Goal: Information Seeking & Learning: Find specific fact

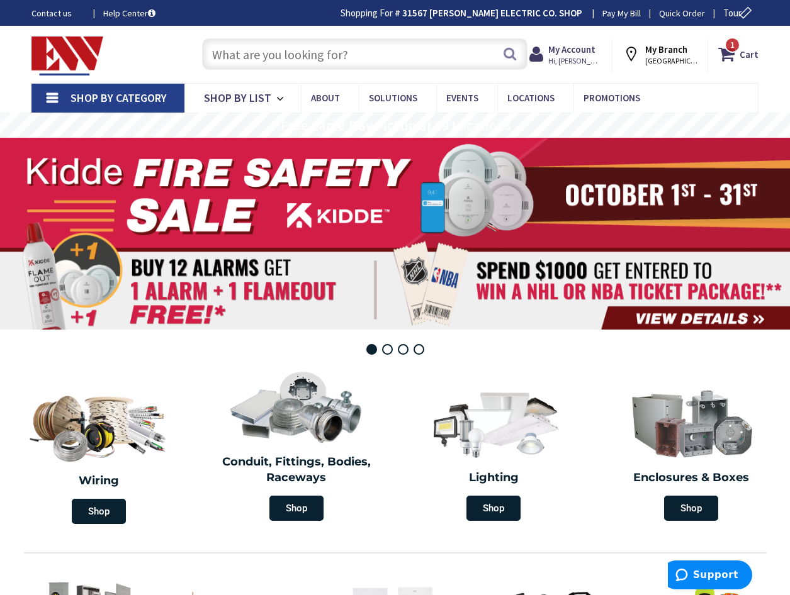
click at [247, 60] on input "text" at bounding box center [364, 53] width 325 height 31
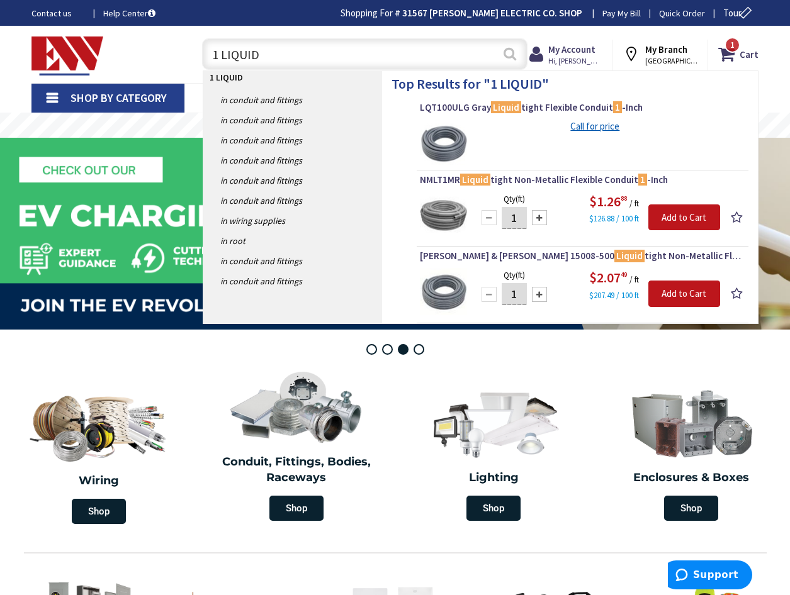
type input "1 LIQUID"
click at [517, 56] on button "Search" at bounding box center [509, 54] width 16 height 28
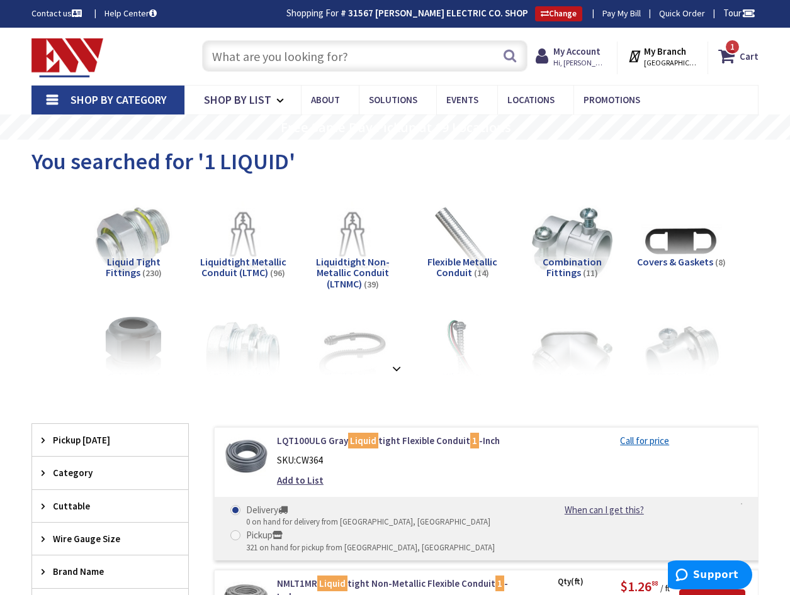
click at [233, 59] on input "text" at bounding box center [364, 55] width 325 height 31
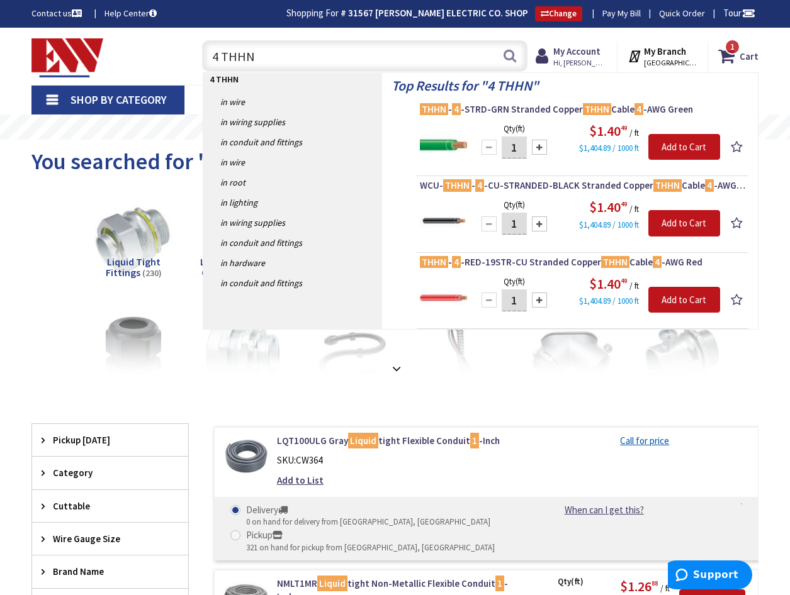
click at [218, 57] on input "4 THHN" at bounding box center [364, 55] width 325 height 31
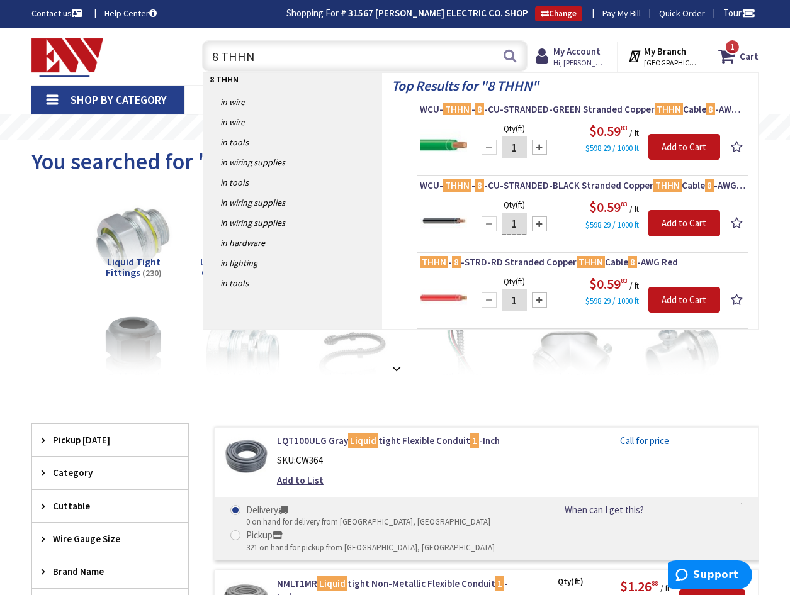
click at [281, 59] on input "8 THHN" at bounding box center [364, 55] width 325 height 31
type input "8"
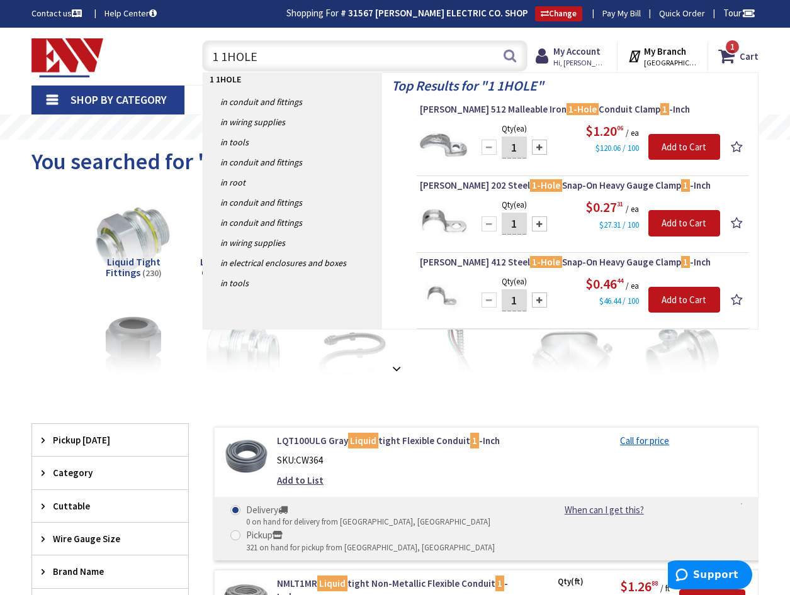
click at [333, 52] on input "1 1HOLE" at bounding box center [364, 55] width 325 height 31
type input "1"
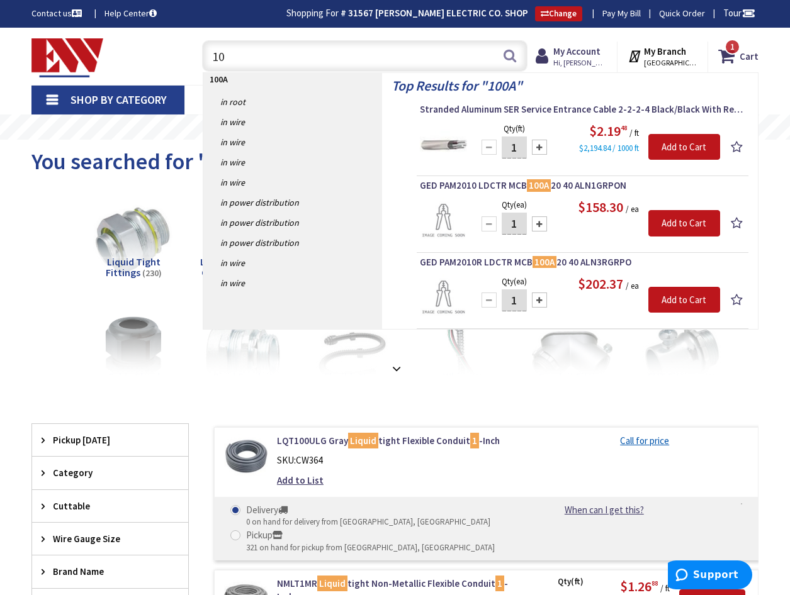
type input "1"
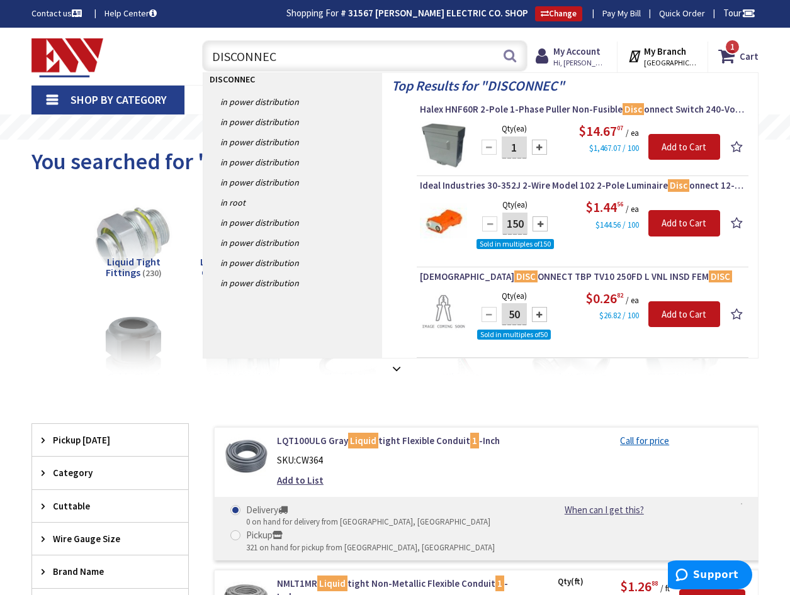
type input "DISCONNECT"
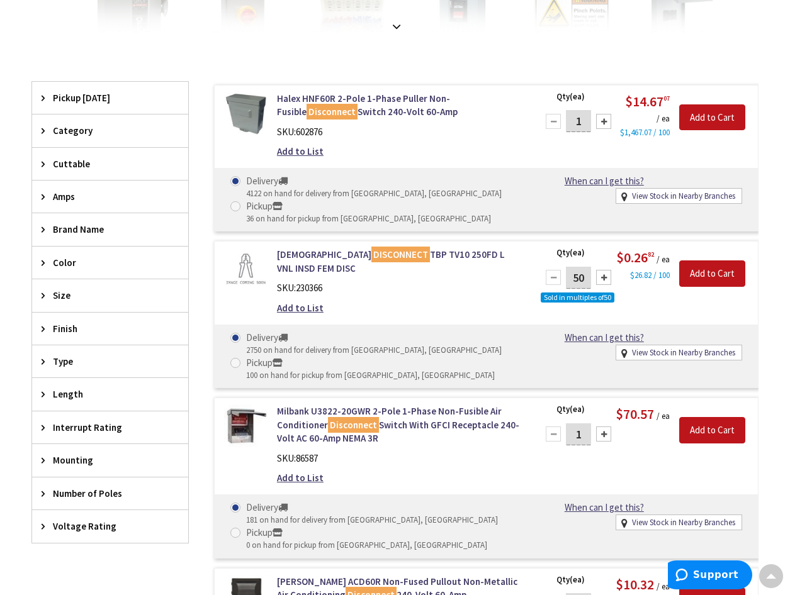
scroll to position [337, 0]
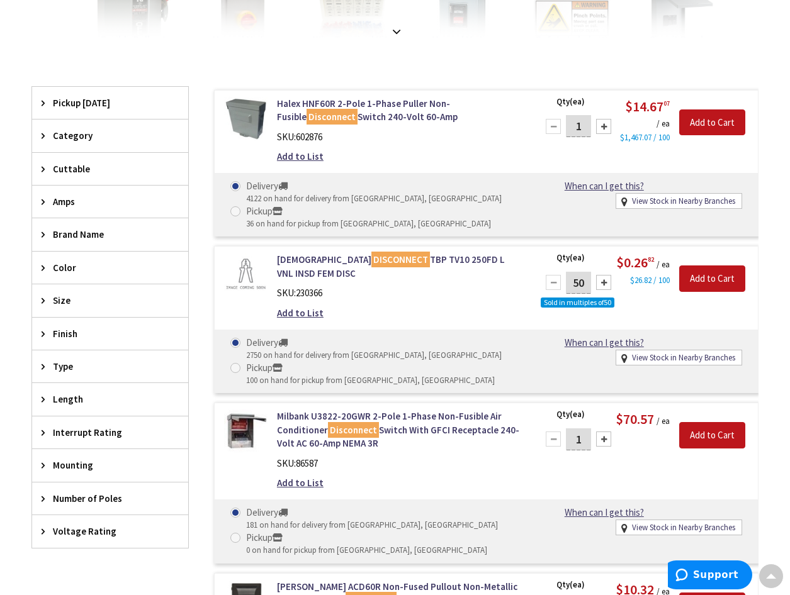
click at [74, 531] on span "Voltage Rating" at bounding box center [104, 531] width 103 height 13
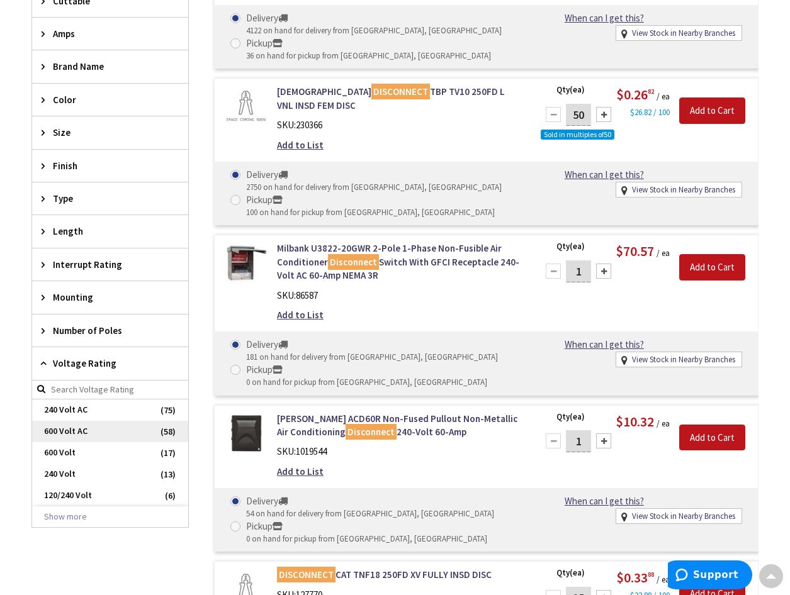
click at [86, 434] on span "600 Volt AC" at bounding box center [110, 431] width 156 height 21
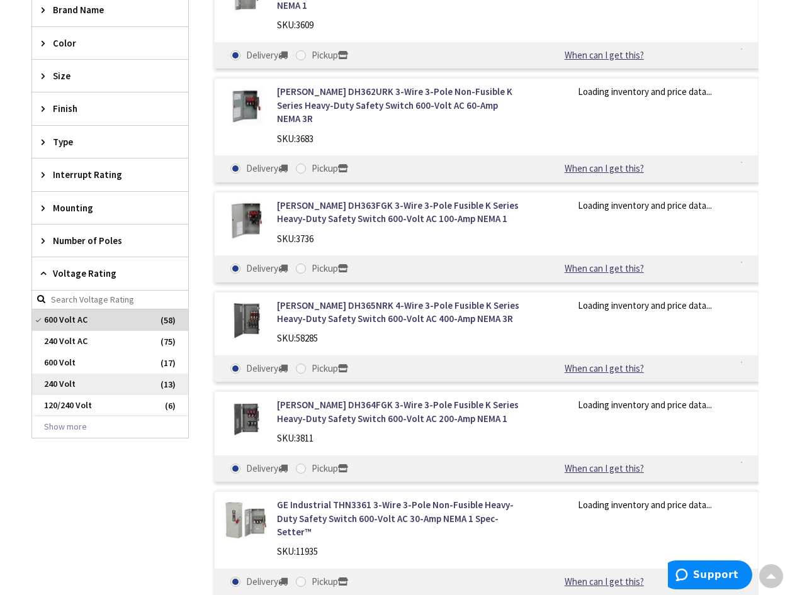
scroll to position [448, 0]
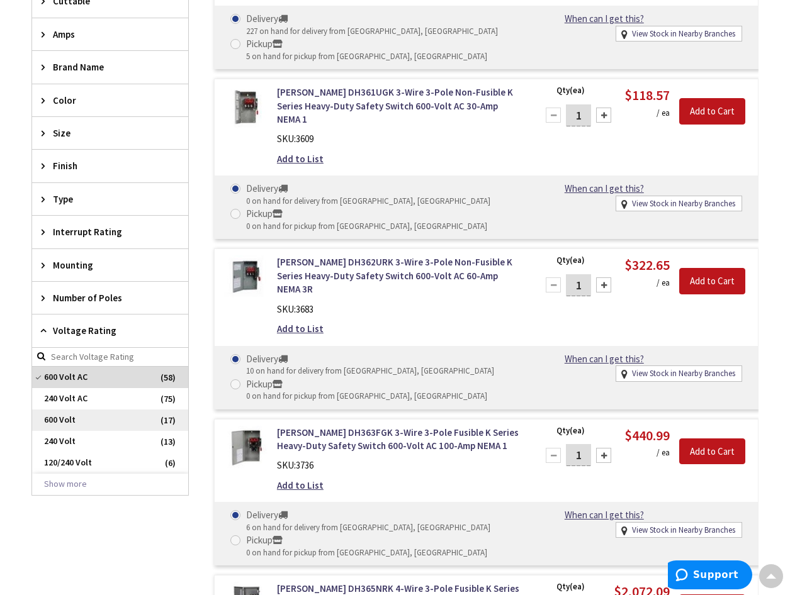
click at [89, 419] on span "600 Volt" at bounding box center [110, 420] width 156 height 21
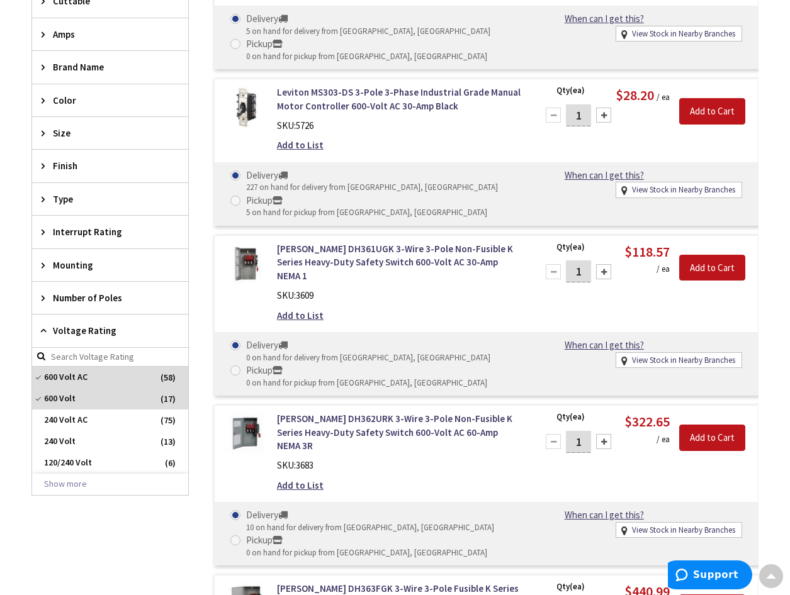
click at [75, 35] on span "Amps" at bounding box center [104, 34] width 103 height 13
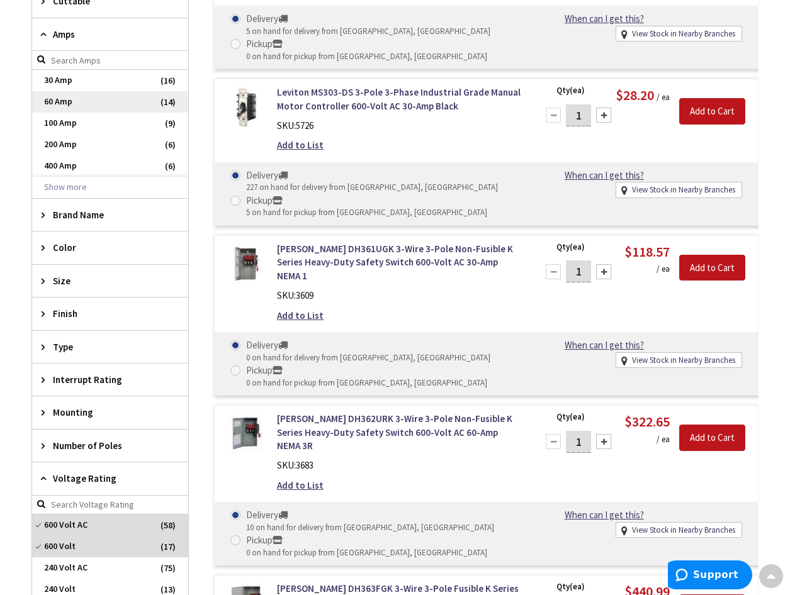
click at [80, 99] on span "60 Amp" at bounding box center [110, 101] width 156 height 21
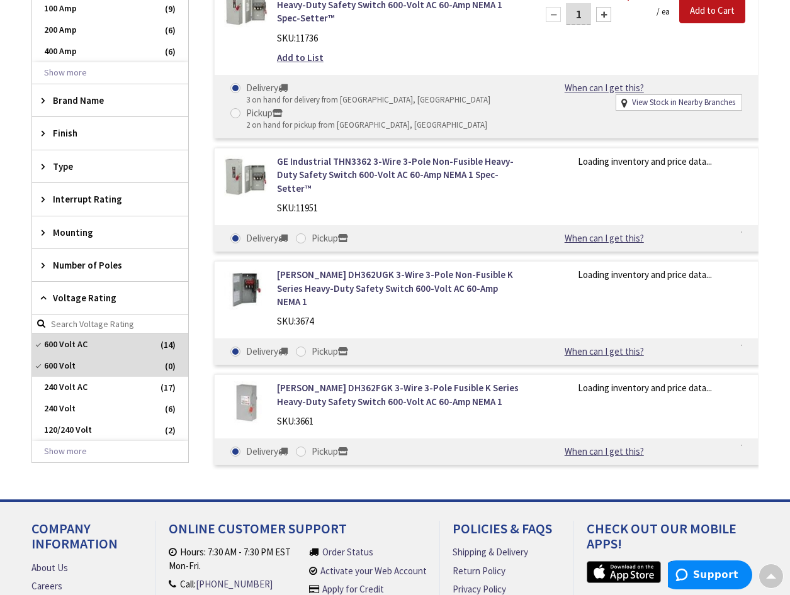
scroll to position [448, 0]
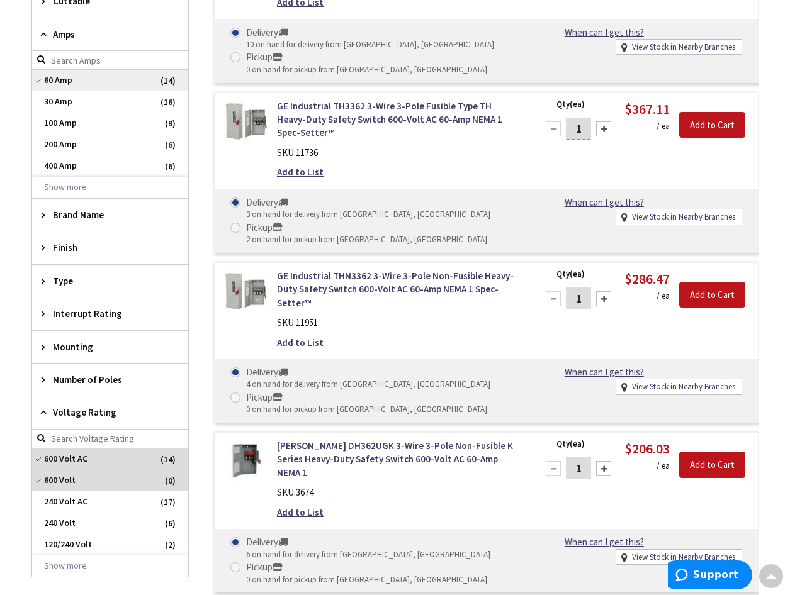
click at [78, 84] on span "60 Amp" at bounding box center [110, 80] width 156 height 21
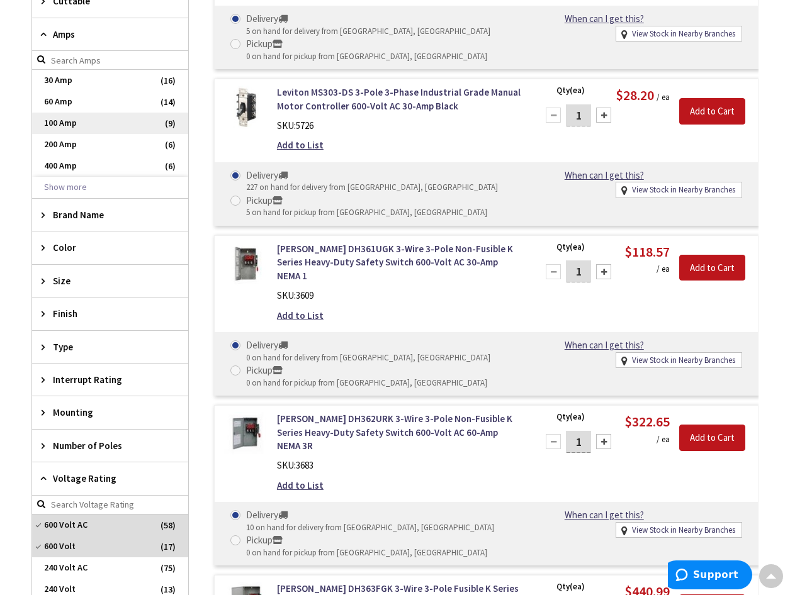
click at [69, 121] on span "100 Amp" at bounding box center [110, 123] width 156 height 21
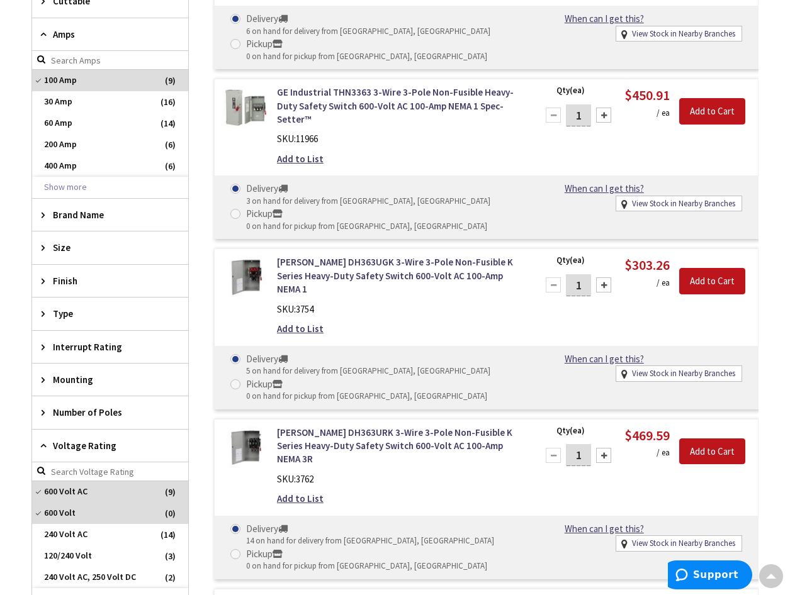
click at [103, 416] on span "Number of Poles" at bounding box center [104, 412] width 103 height 13
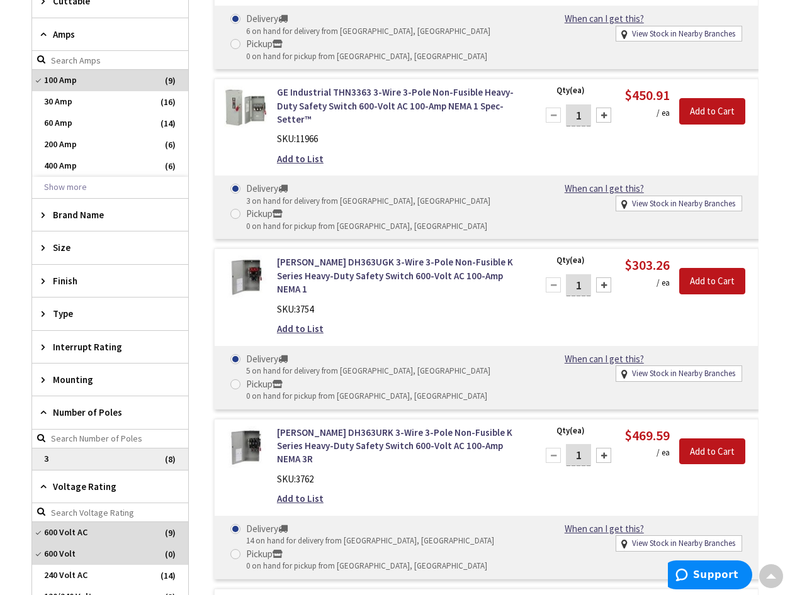
click at [89, 461] on span "3" at bounding box center [110, 459] width 156 height 21
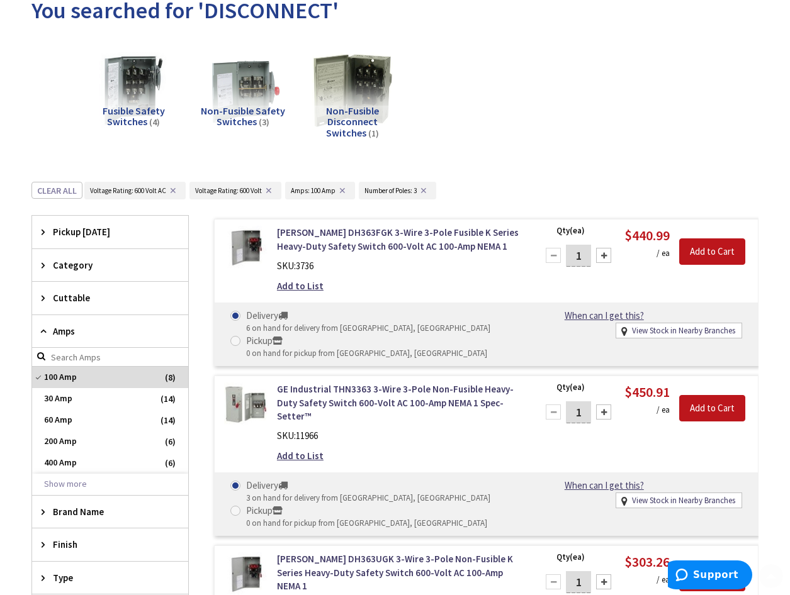
scroll to position [168, 0]
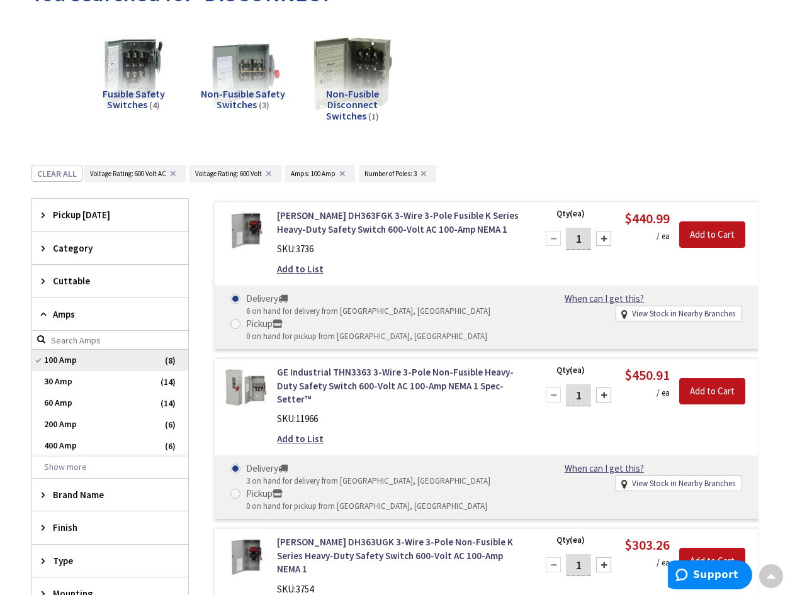
click at [84, 365] on span "100 Amp" at bounding box center [110, 360] width 156 height 21
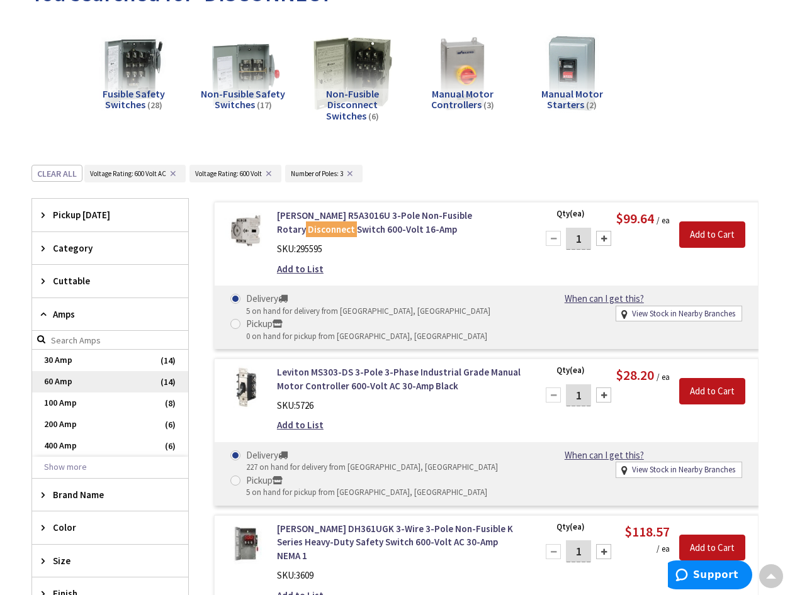
click at [91, 381] on span "60 Amp" at bounding box center [110, 381] width 156 height 21
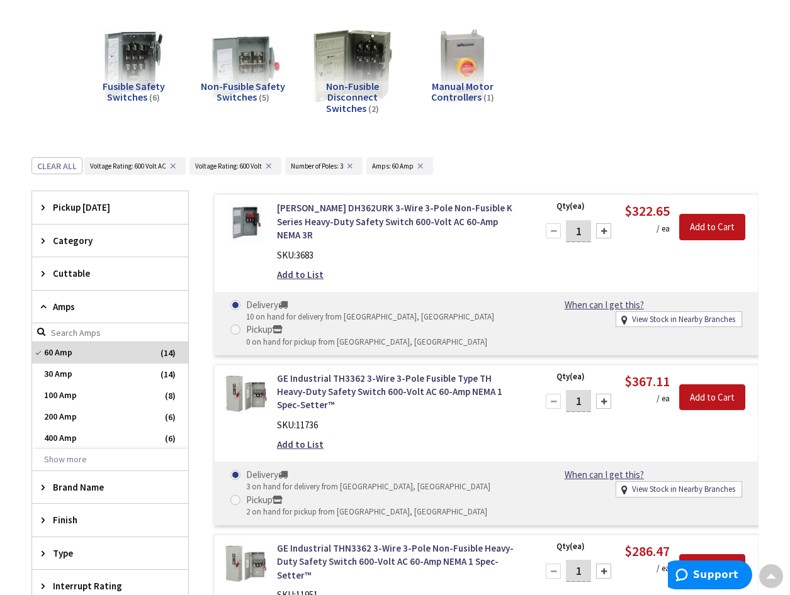
scroll to position [0, 0]
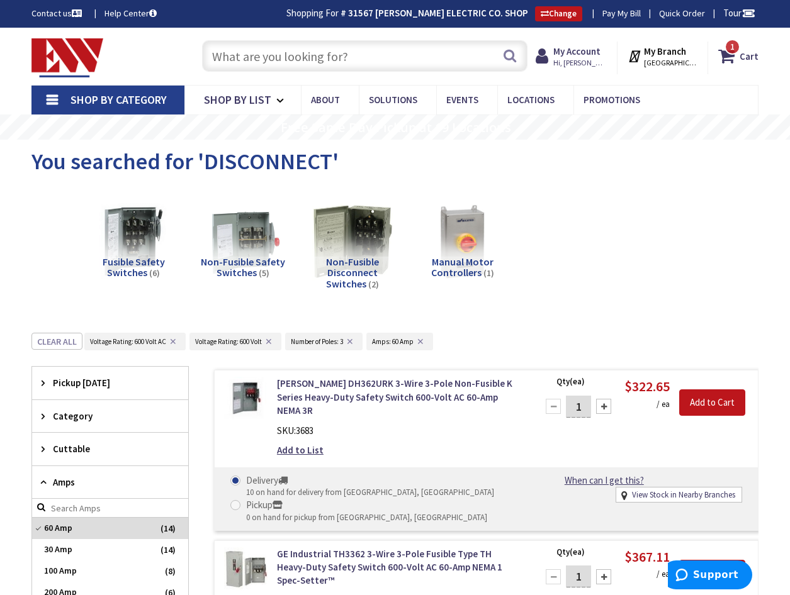
click at [335, 48] on input "text" at bounding box center [364, 55] width 325 height 31
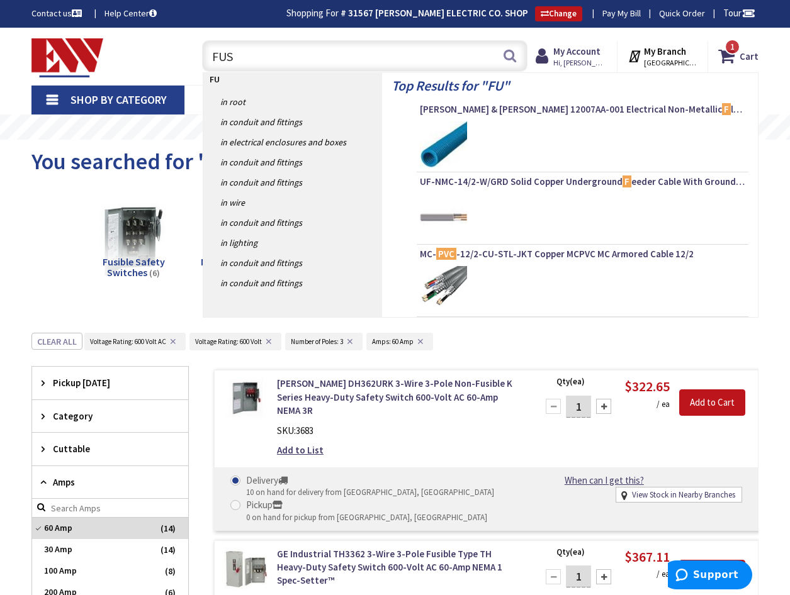
type input "FUSE"
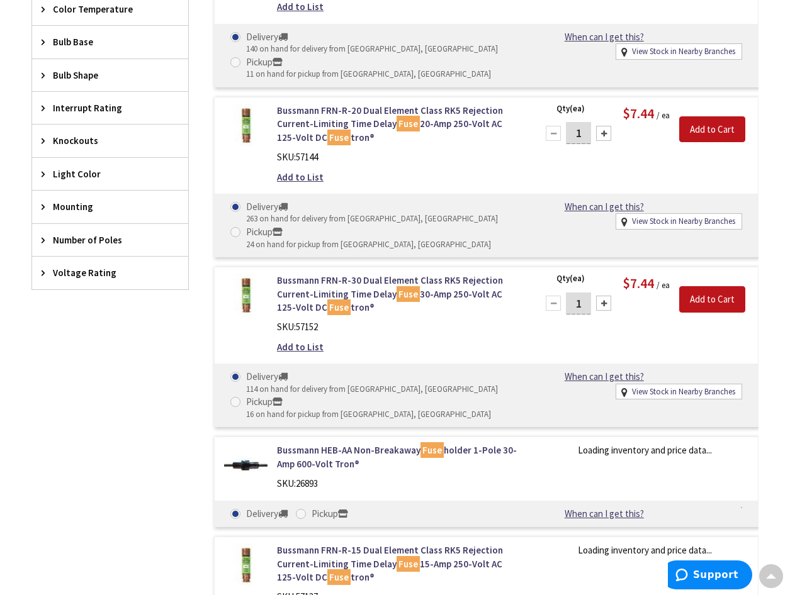
scroll to position [839, 0]
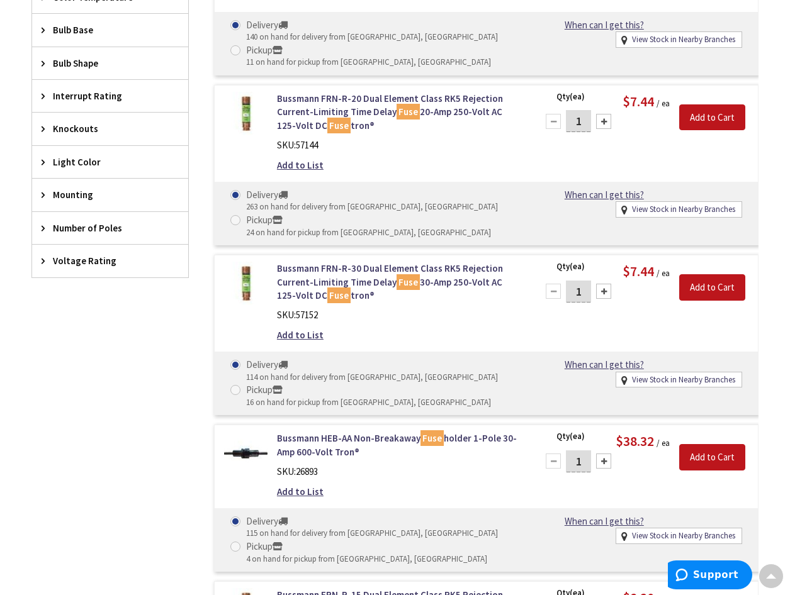
click at [83, 258] on span "Voltage Rating" at bounding box center [104, 260] width 103 height 13
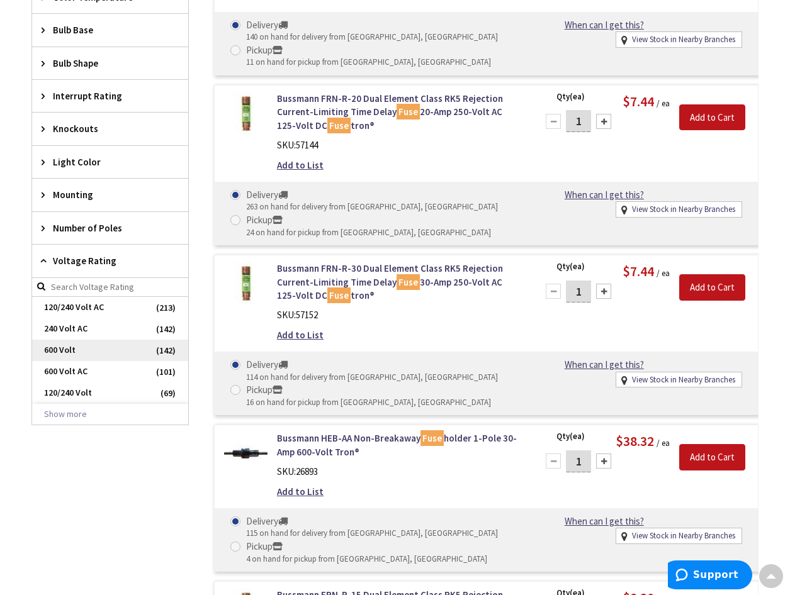
click at [130, 350] on span "600 Volt" at bounding box center [110, 350] width 156 height 21
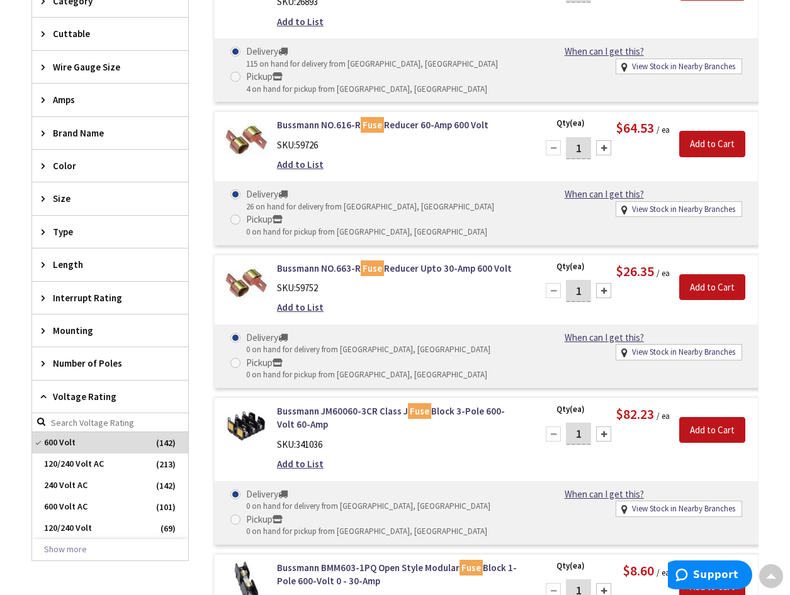
scroll to position [671, 0]
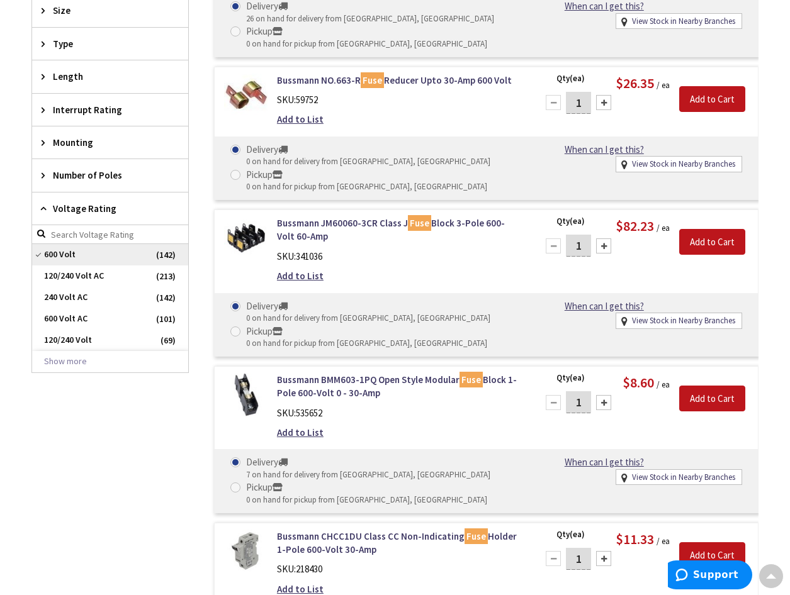
click at [108, 252] on span "600 Volt" at bounding box center [110, 254] width 156 height 21
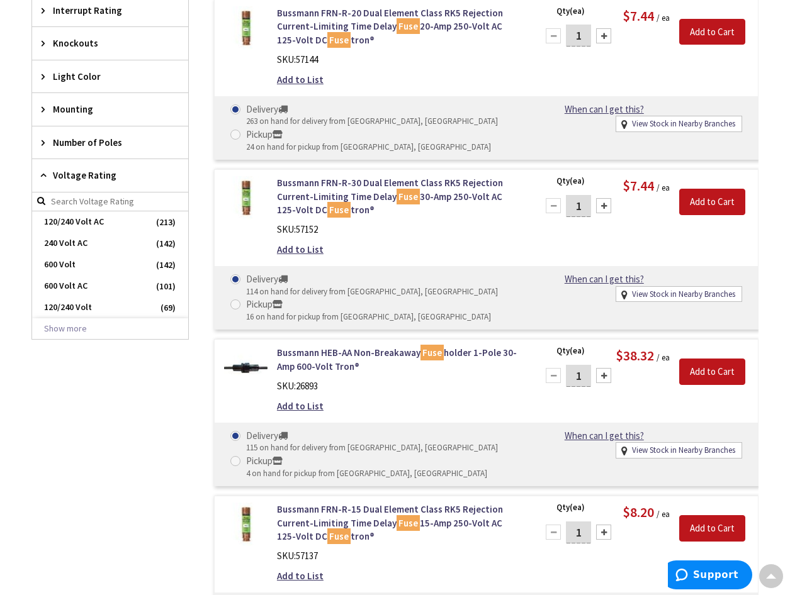
scroll to position [944, 0]
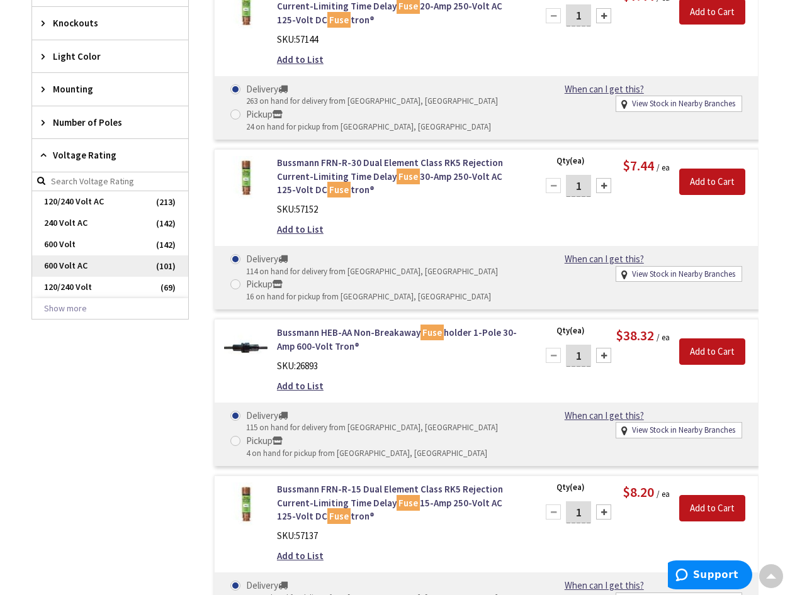
click at [115, 269] on span "600 Volt AC" at bounding box center [110, 265] width 156 height 21
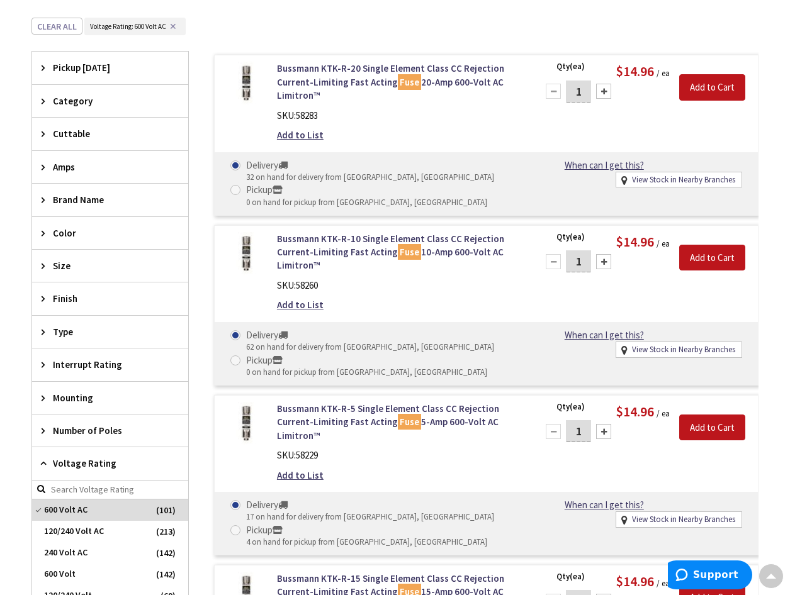
scroll to position [765, 0]
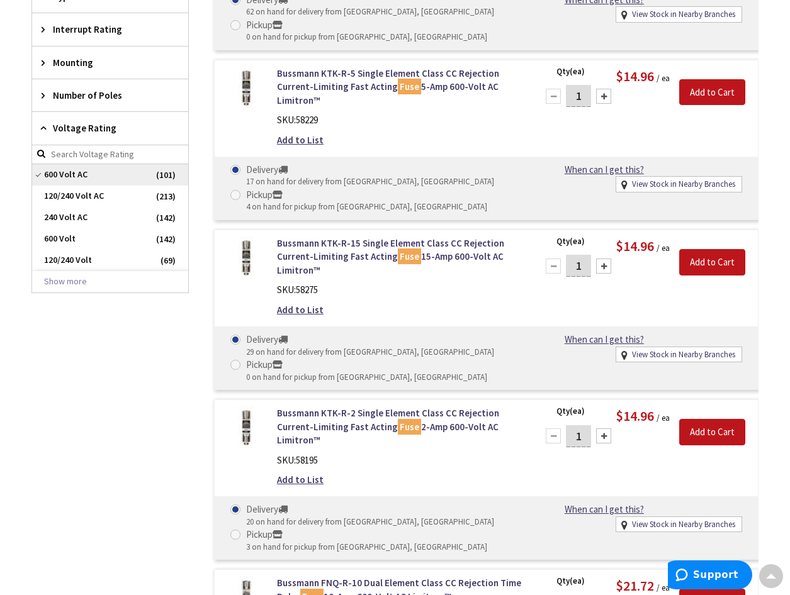
click at [91, 176] on span "600 Volt AC" at bounding box center [110, 174] width 156 height 21
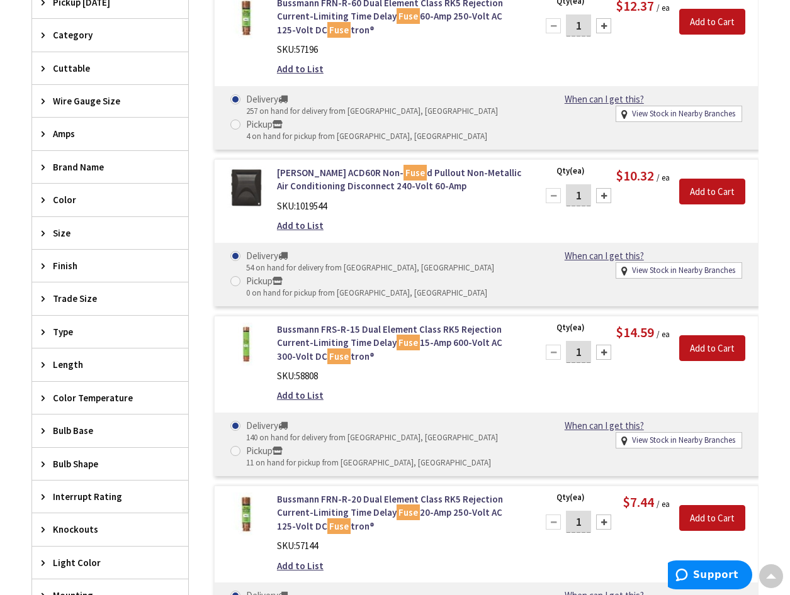
scroll to position [270, 0]
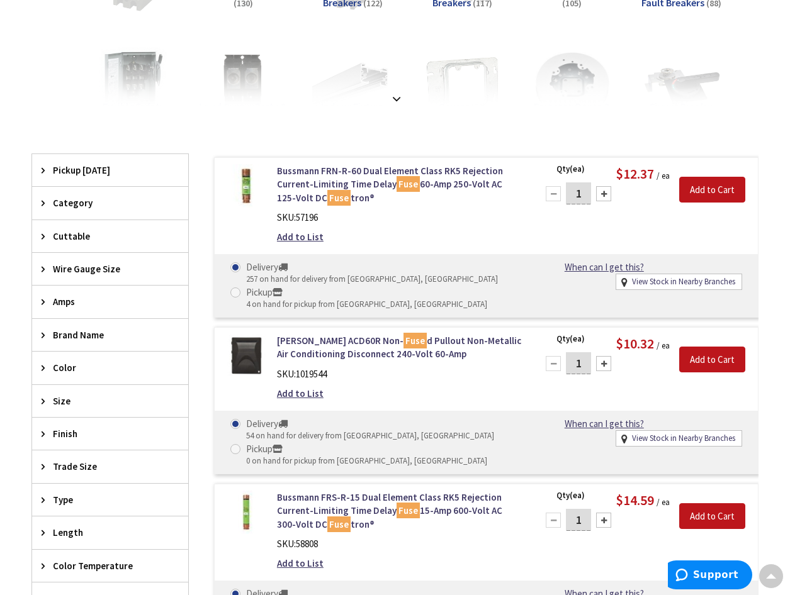
click at [57, 304] on span "Amps" at bounding box center [104, 301] width 103 height 13
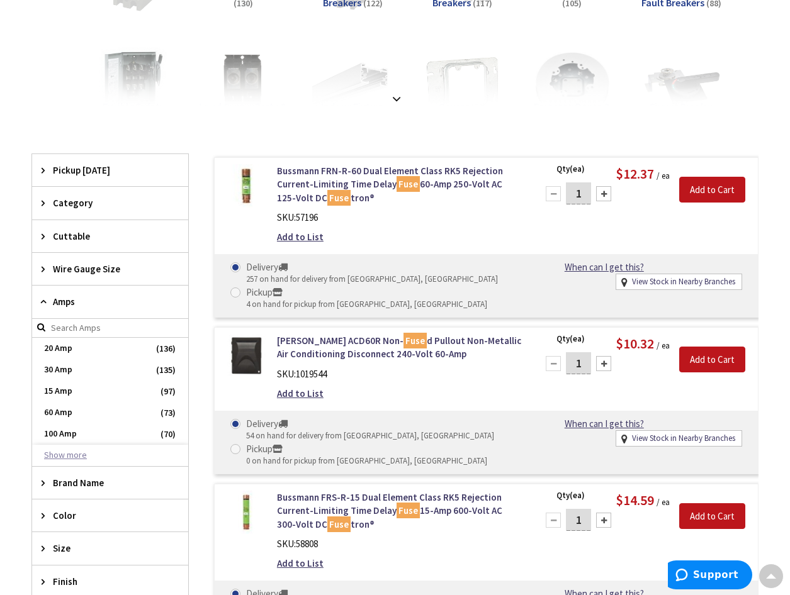
click at [79, 453] on button "Show more" at bounding box center [110, 455] width 156 height 21
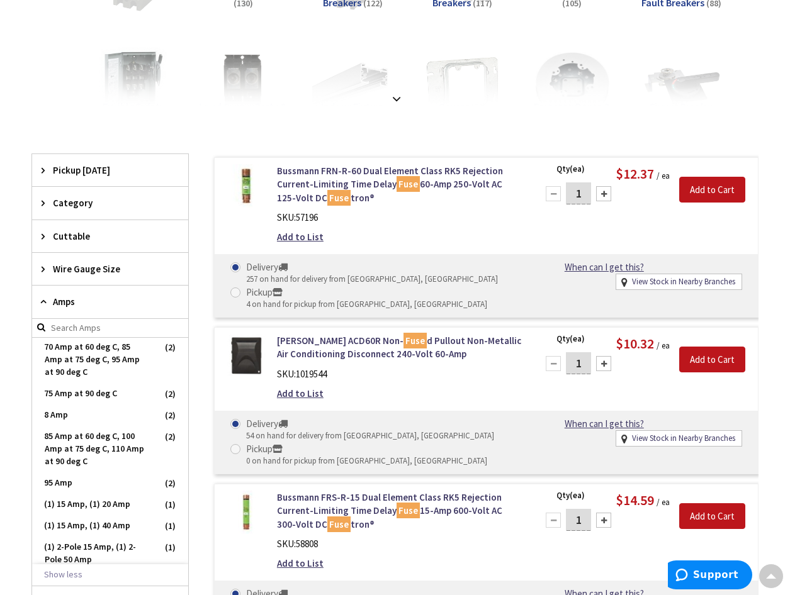
scroll to position [1107, 0]
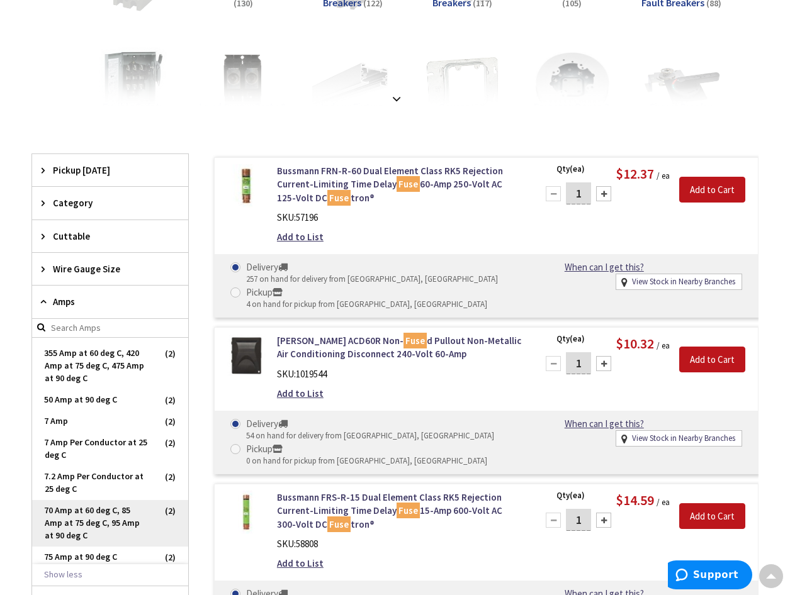
click at [93, 517] on span "70 Amp at 60 deg C, 85 Amp at 75 deg C, 95 Amp at 90 deg C" at bounding box center [110, 523] width 156 height 47
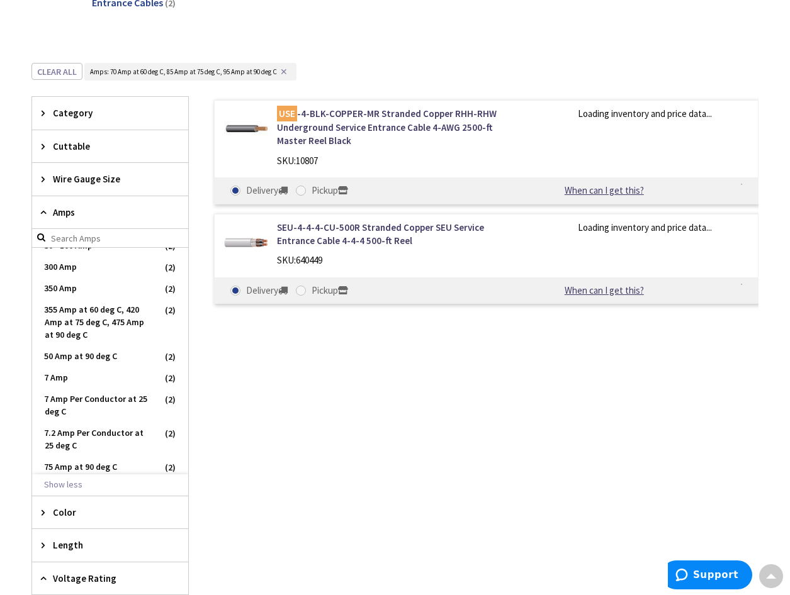
scroll to position [1154, 0]
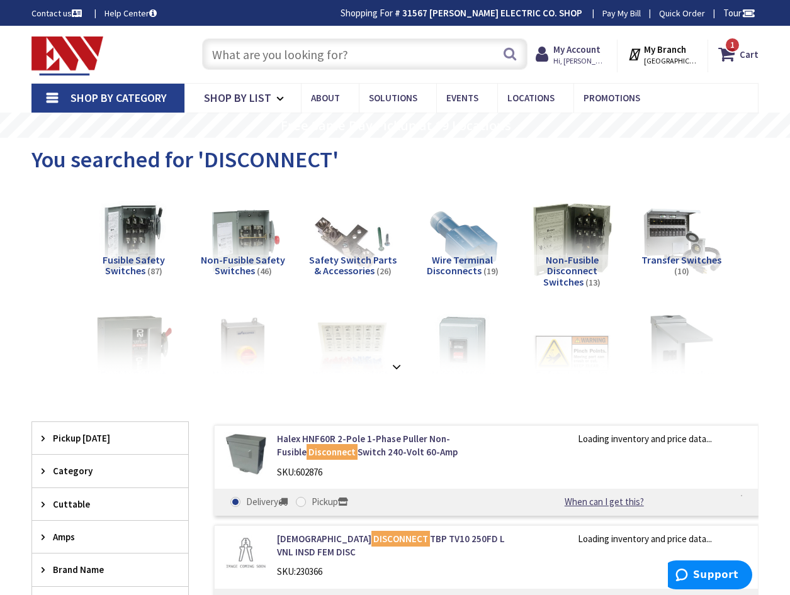
click at [291, 57] on input "text" at bounding box center [364, 53] width 325 height 31
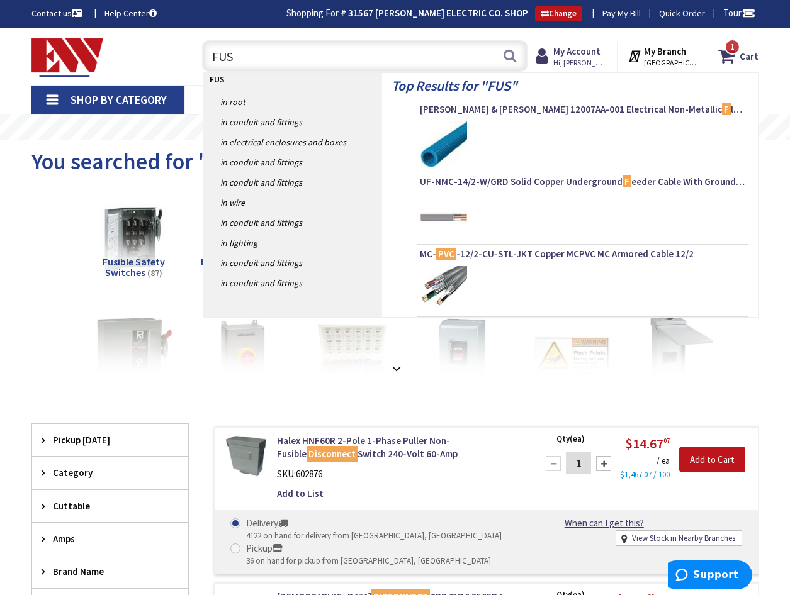
type input "FUSE"
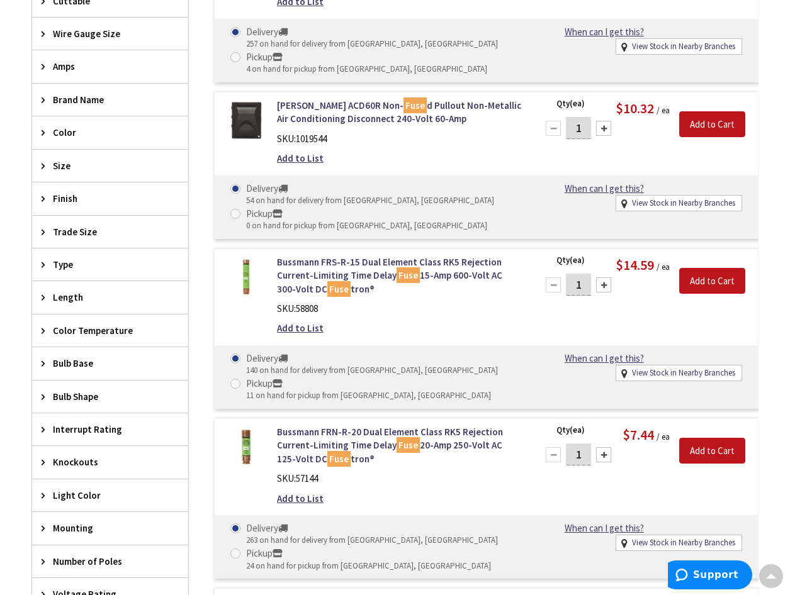
scroll to position [505, 0]
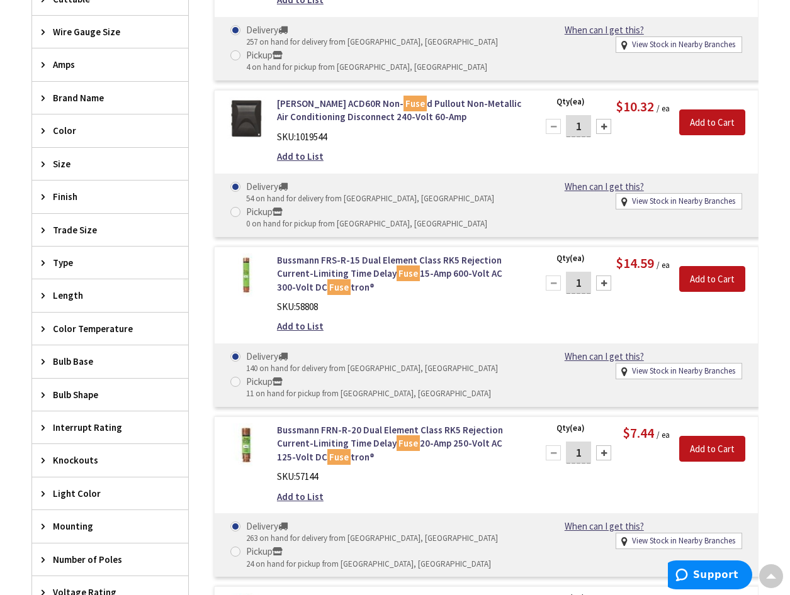
click at [59, 60] on span "Amps" at bounding box center [104, 64] width 103 height 13
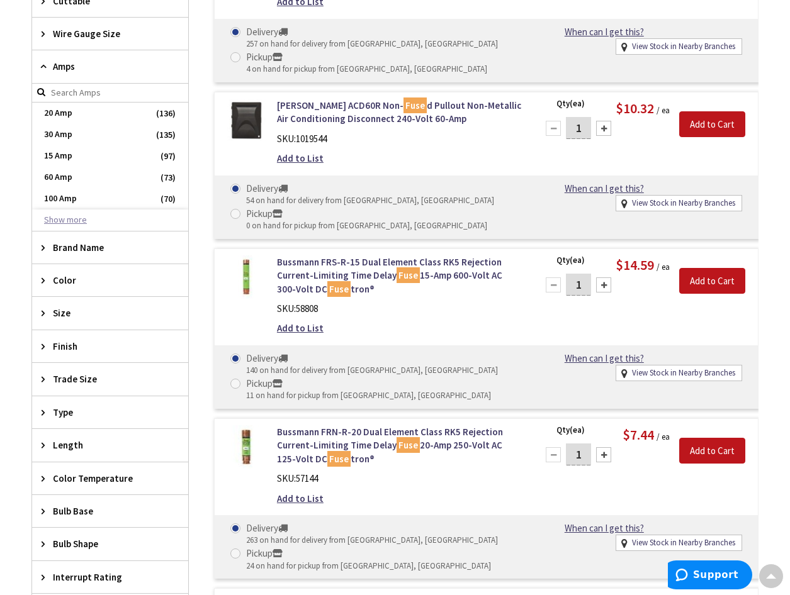
click at [69, 212] on button "Show more" at bounding box center [110, 220] width 156 height 21
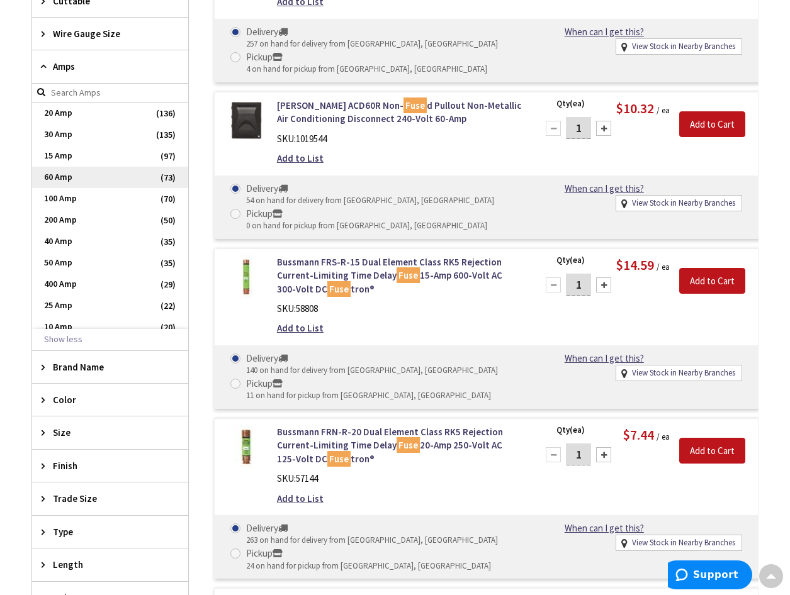
click at [81, 169] on span "60 Amp" at bounding box center [110, 177] width 156 height 21
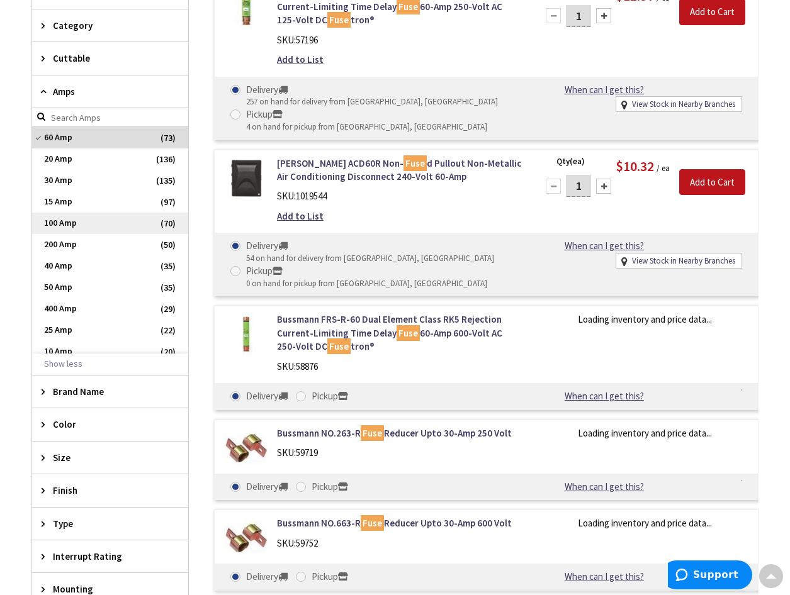
scroll to position [562, 0]
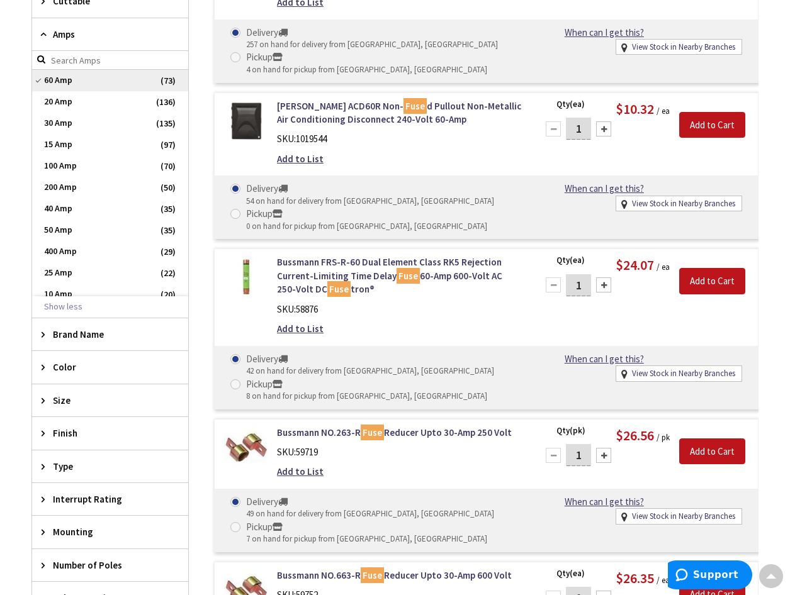
click at [70, 81] on span "60 Amp" at bounding box center [110, 80] width 156 height 21
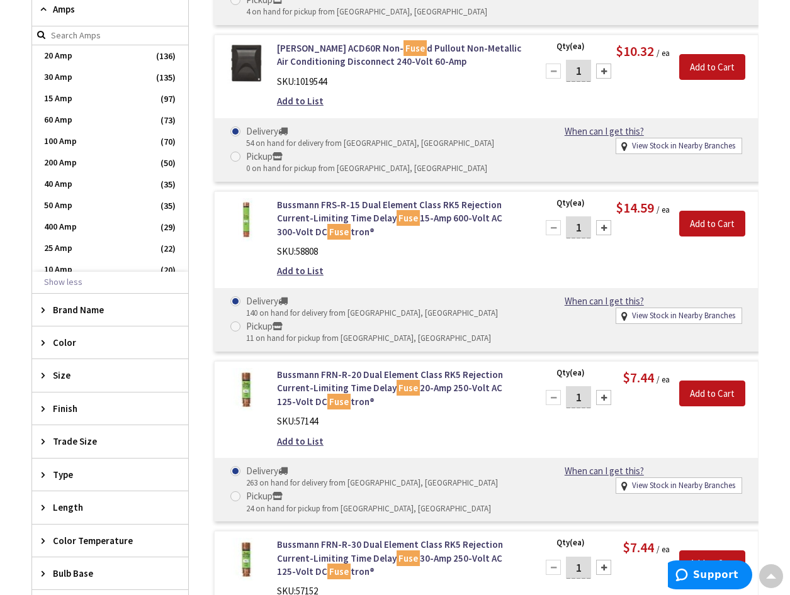
scroll to position [505, 0]
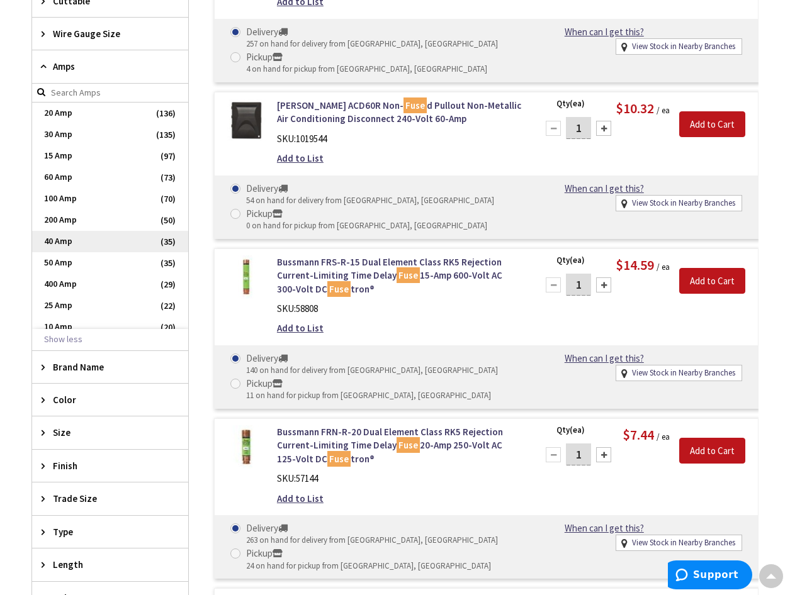
click at [68, 237] on span "40 Amp" at bounding box center [110, 241] width 156 height 21
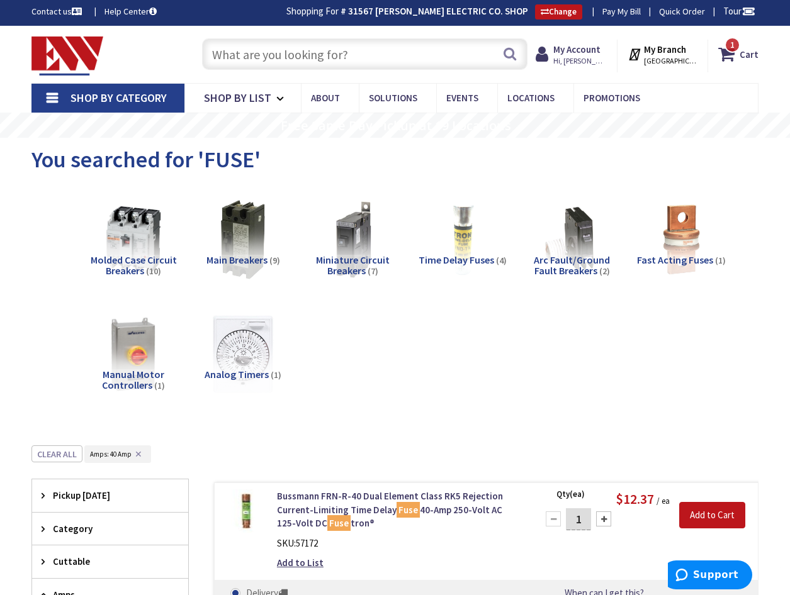
scroll to position [0, 0]
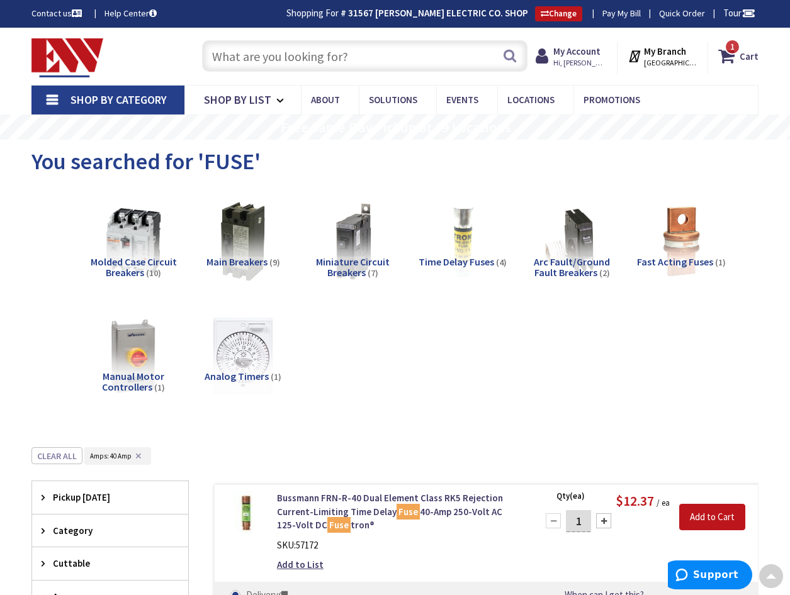
click at [264, 49] on input "text" at bounding box center [364, 55] width 325 height 31
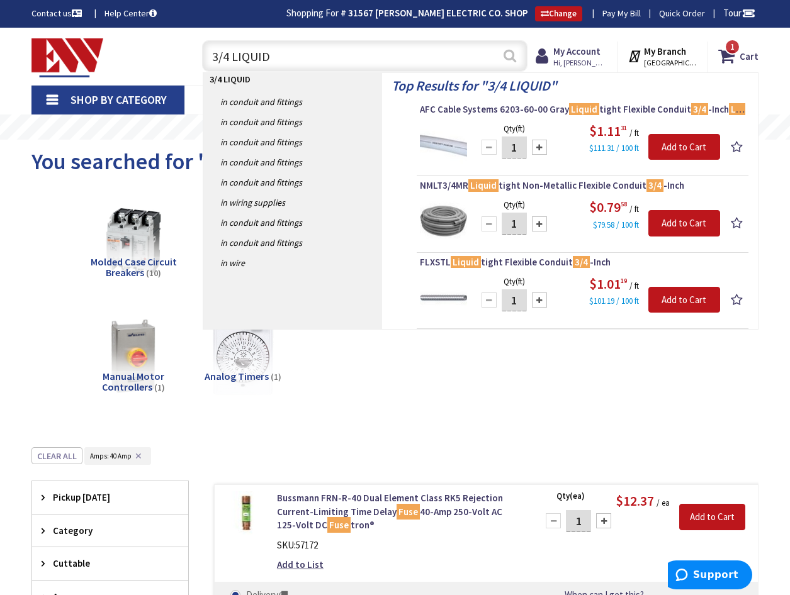
type input "3/4 LIQUID"
click at [501, 51] on button "Search" at bounding box center [509, 56] width 16 height 28
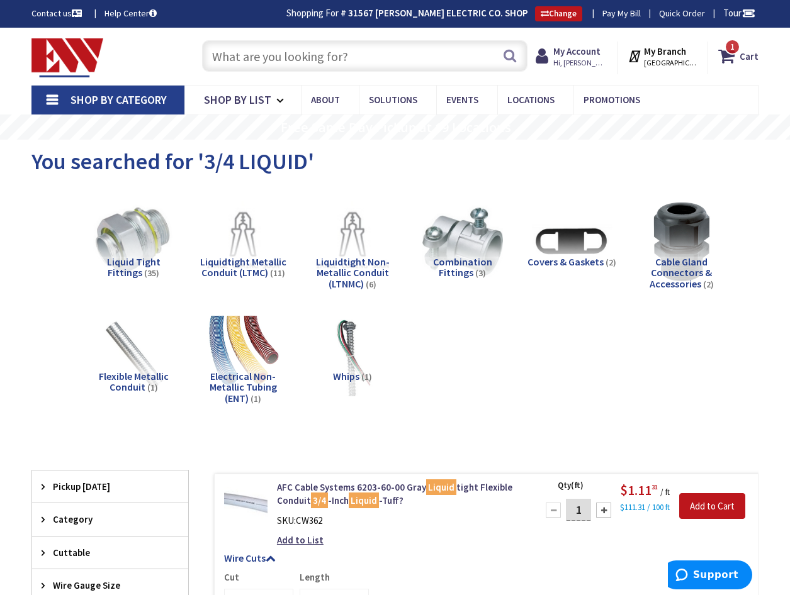
click at [235, 62] on input "text" at bounding box center [364, 55] width 325 height 31
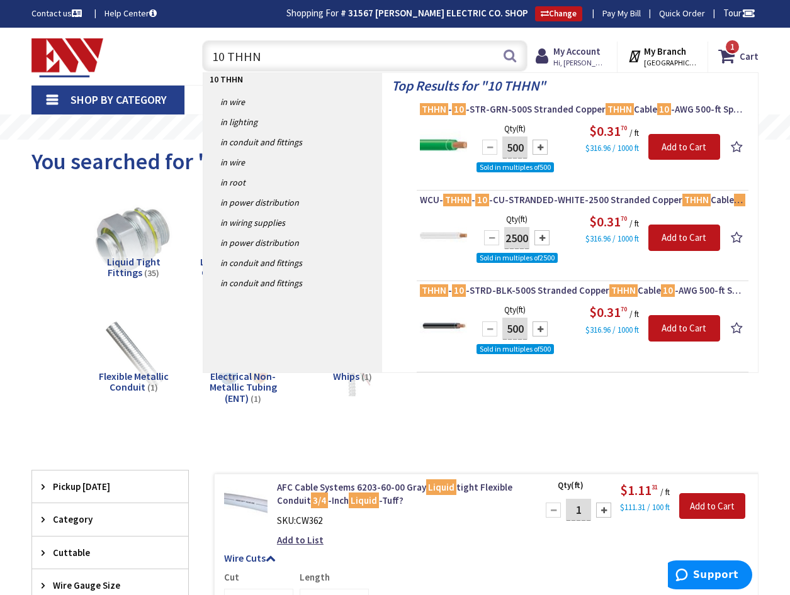
type input "10 THHN"
